Goal: Task Accomplishment & Management: Use online tool/utility

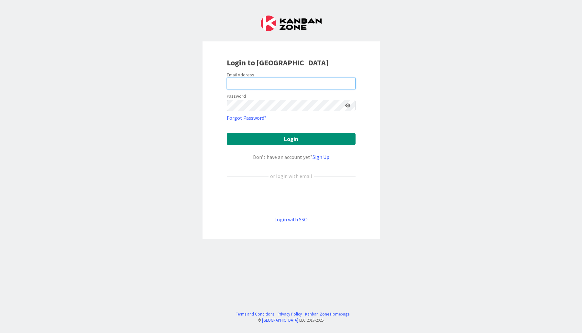
click at [234, 84] on input "email" at bounding box center [291, 84] width 129 height 12
type input "[EMAIL_ADDRESS][PERSON_NAME][DOMAIN_NAME]"
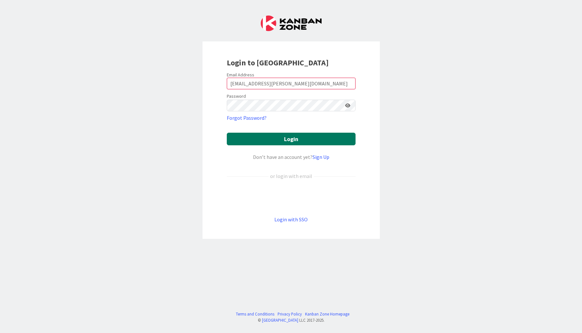
click at [286, 137] on button "Login" at bounding box center [291, 139] width 129 height 13
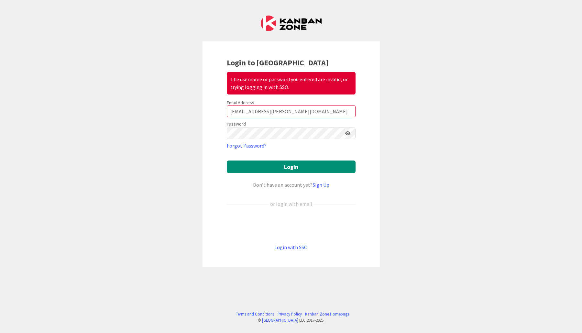
click at [347, 133] on icon at bounding box center [347, 133] width 5 height 5
click at [285, 167] on button "Login" at bounding box center [291, 166] width 129 height 13
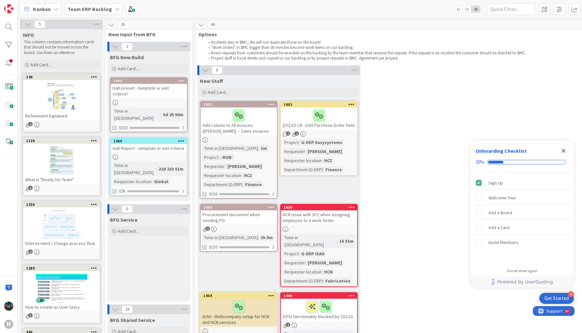
click at [564, 151] on icon "Close Checklist" at bounding box center [564, 151] width 4 height 4
